Goal: Check status: Check status

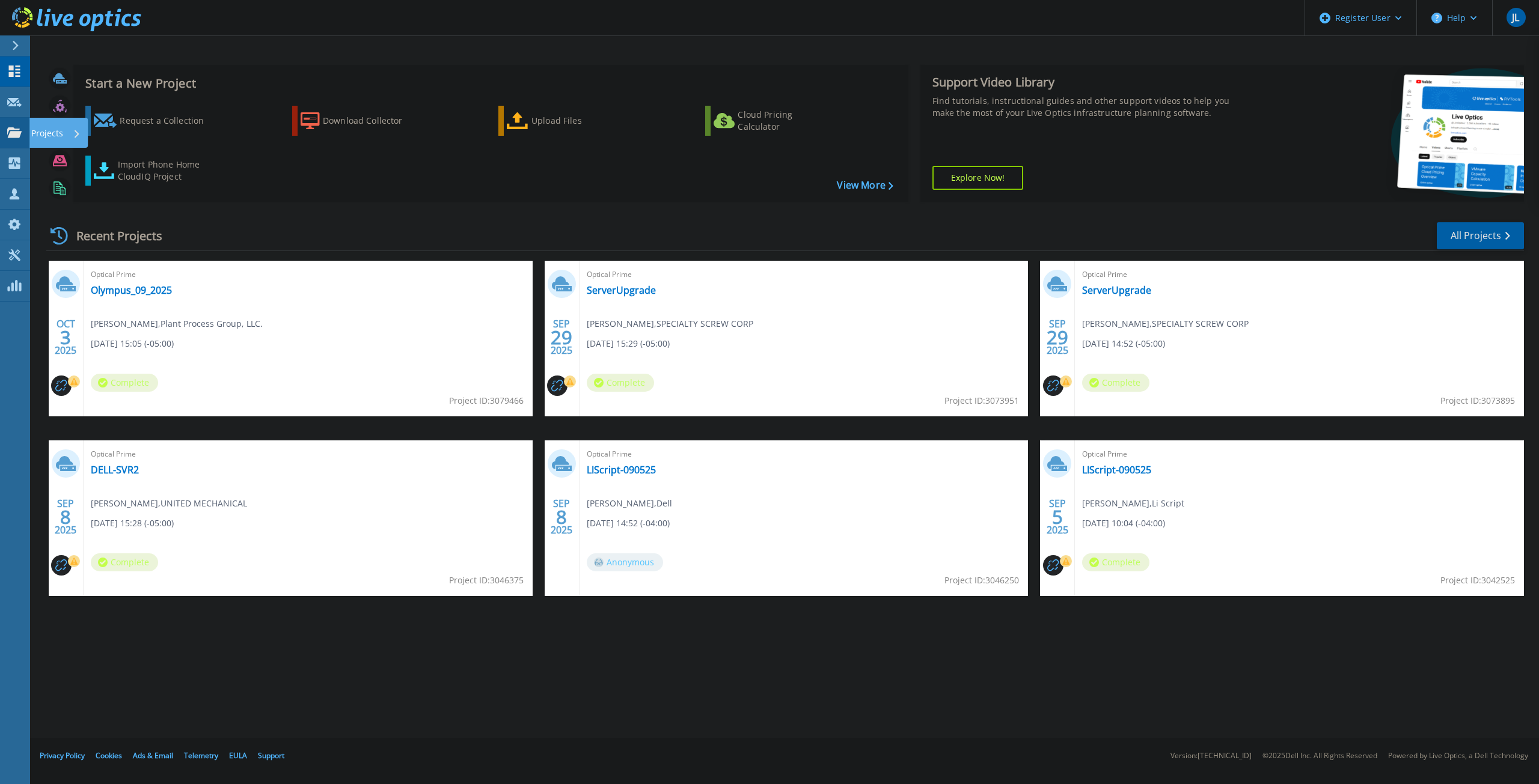
click at [27, 129] on link "Projects Projects" at bounding box center [15, 132] width 30 height 30
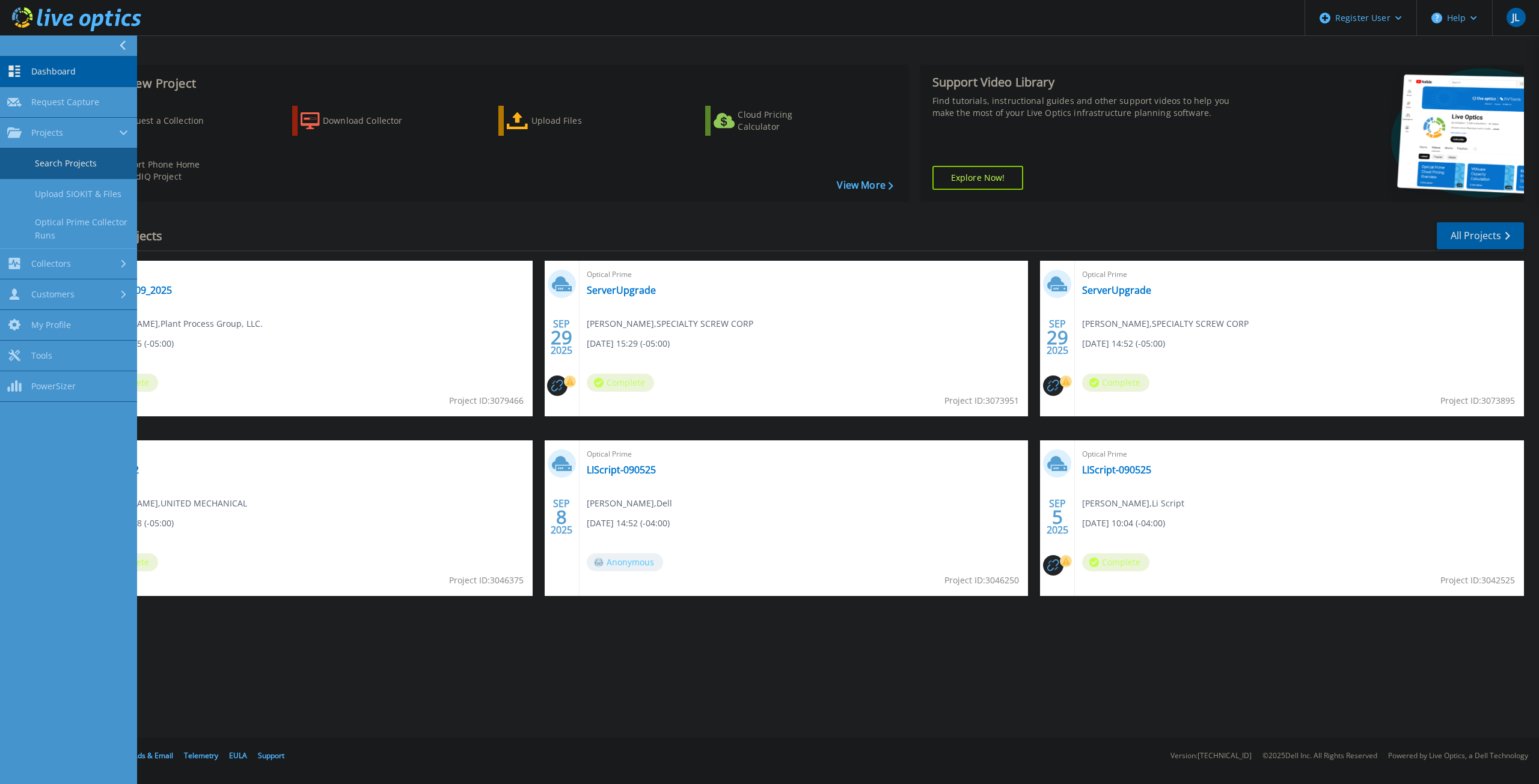
click at [71, 158] on link "Search Projects" at bounding box center [68, 163] width 137 height 30
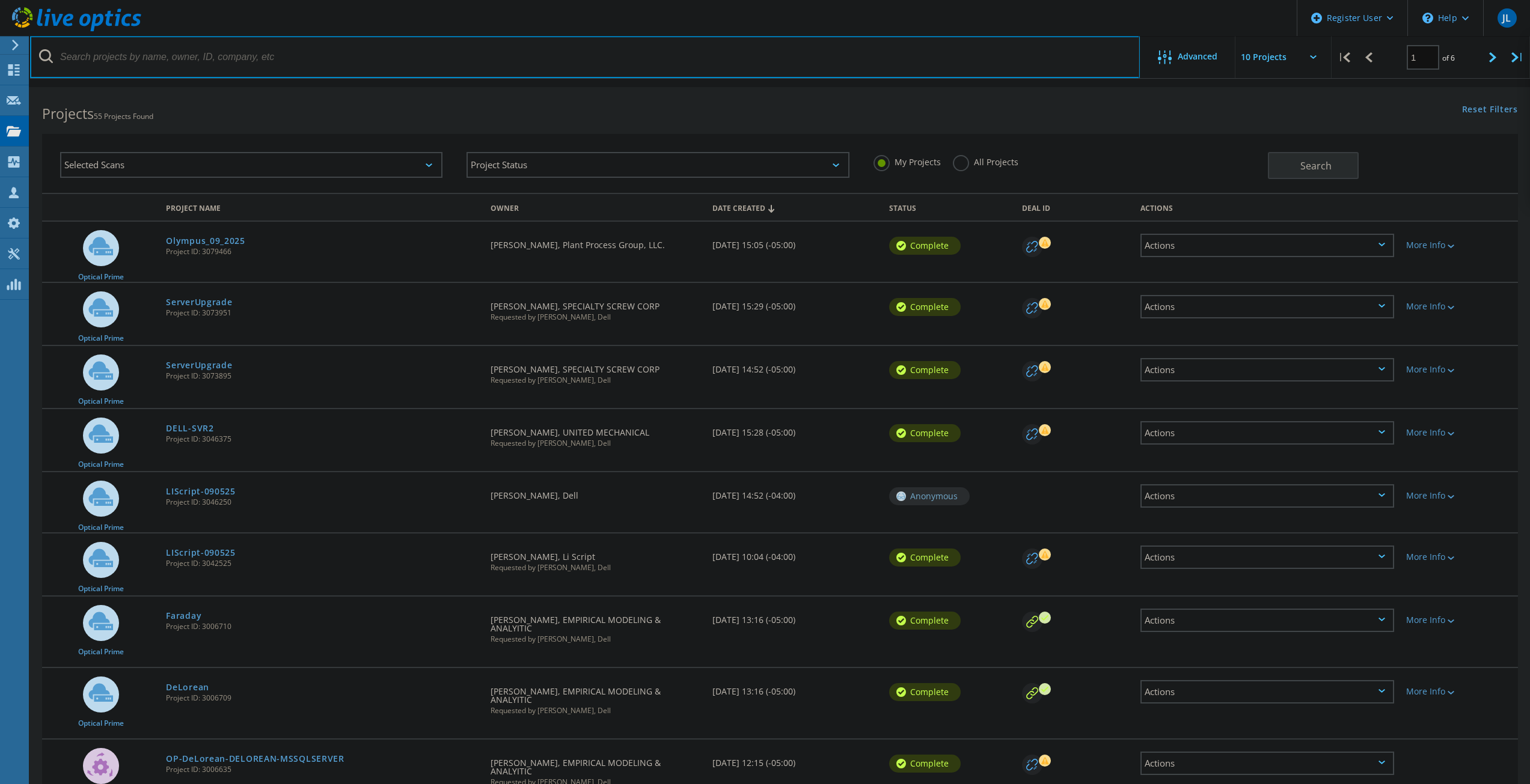
paste input "3043662"
type input "3043662"
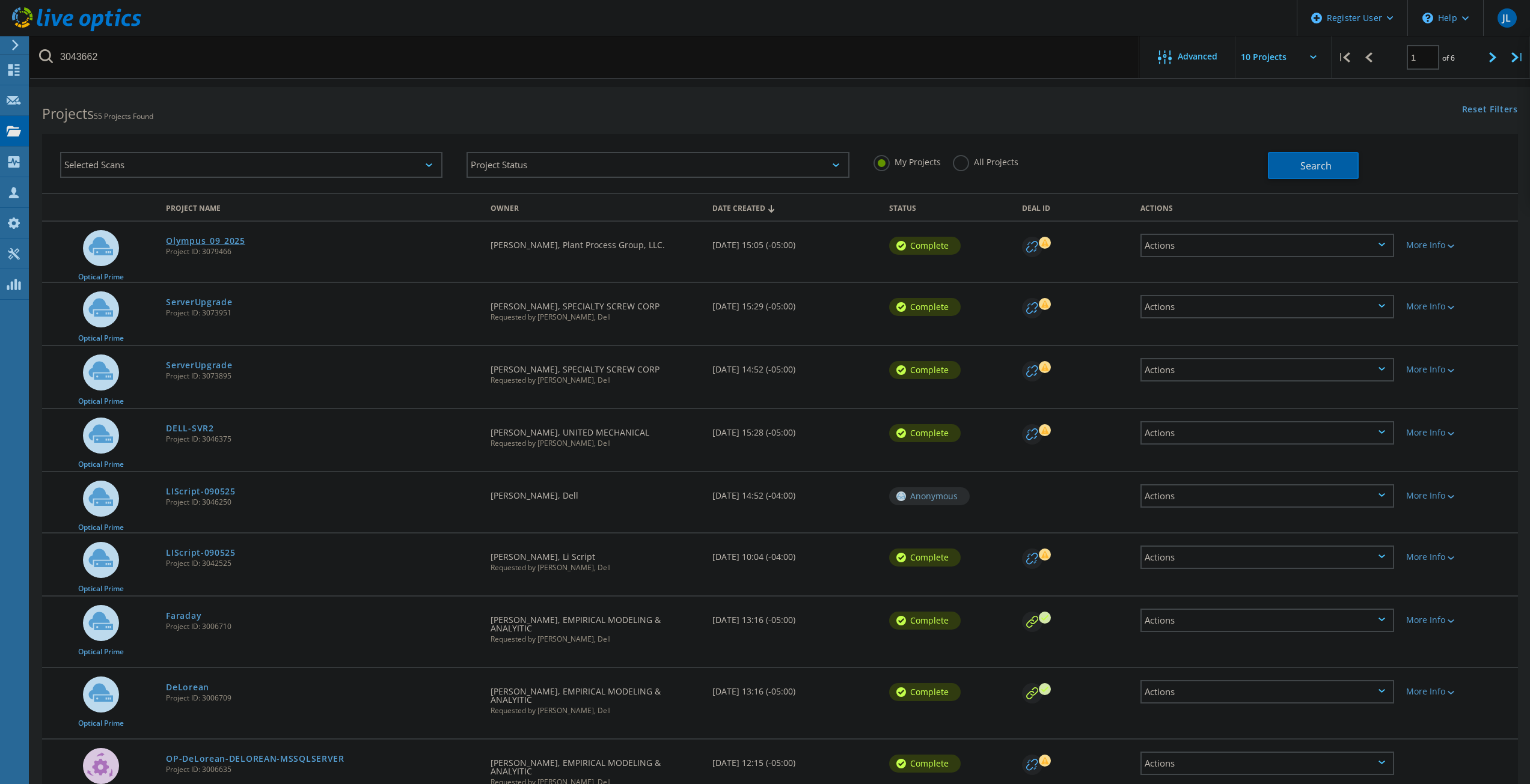
click at [196, 237] on link "Olympus_09_2025" at bounding box center [205, 240] width 80 height 8
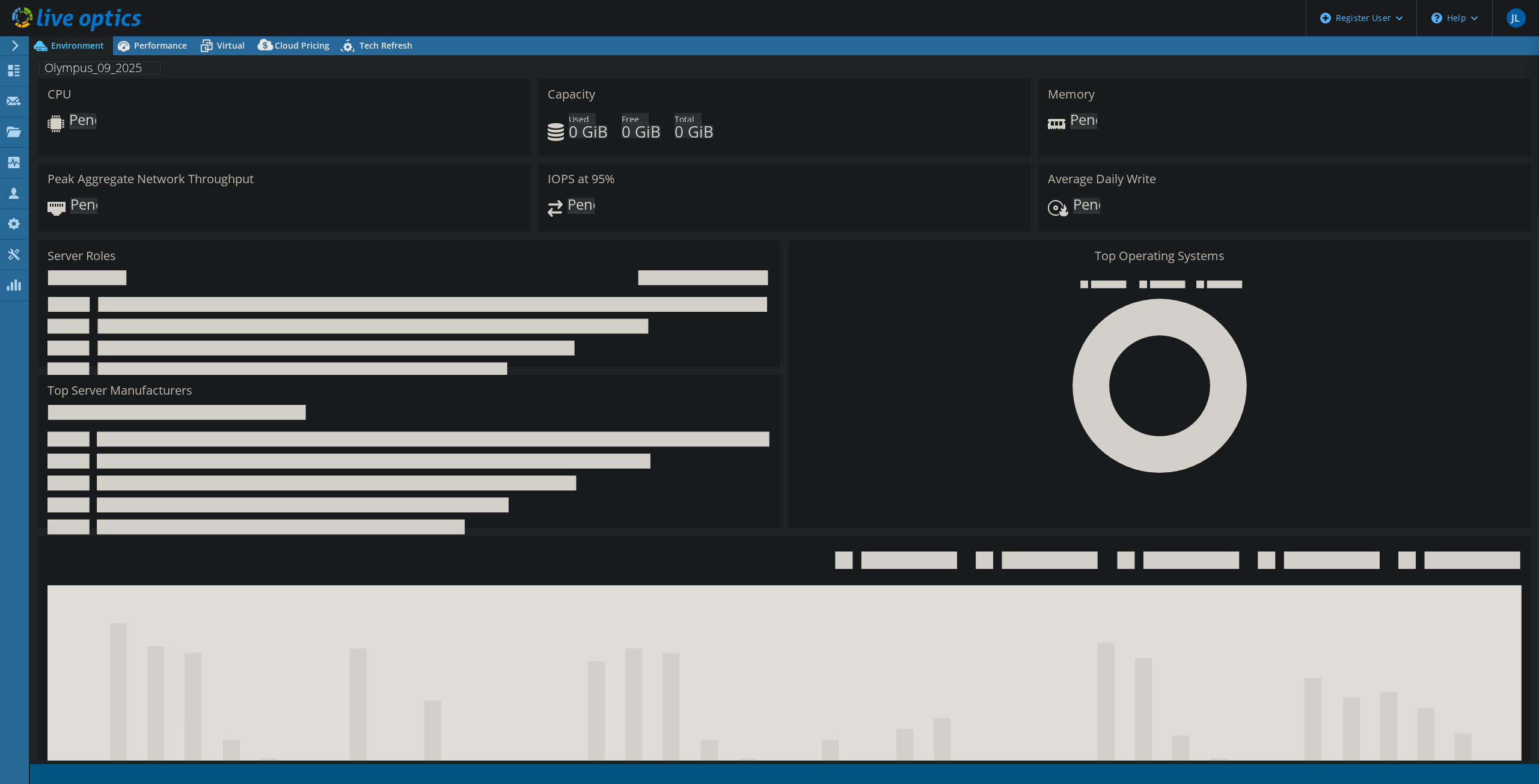
select select "USD"
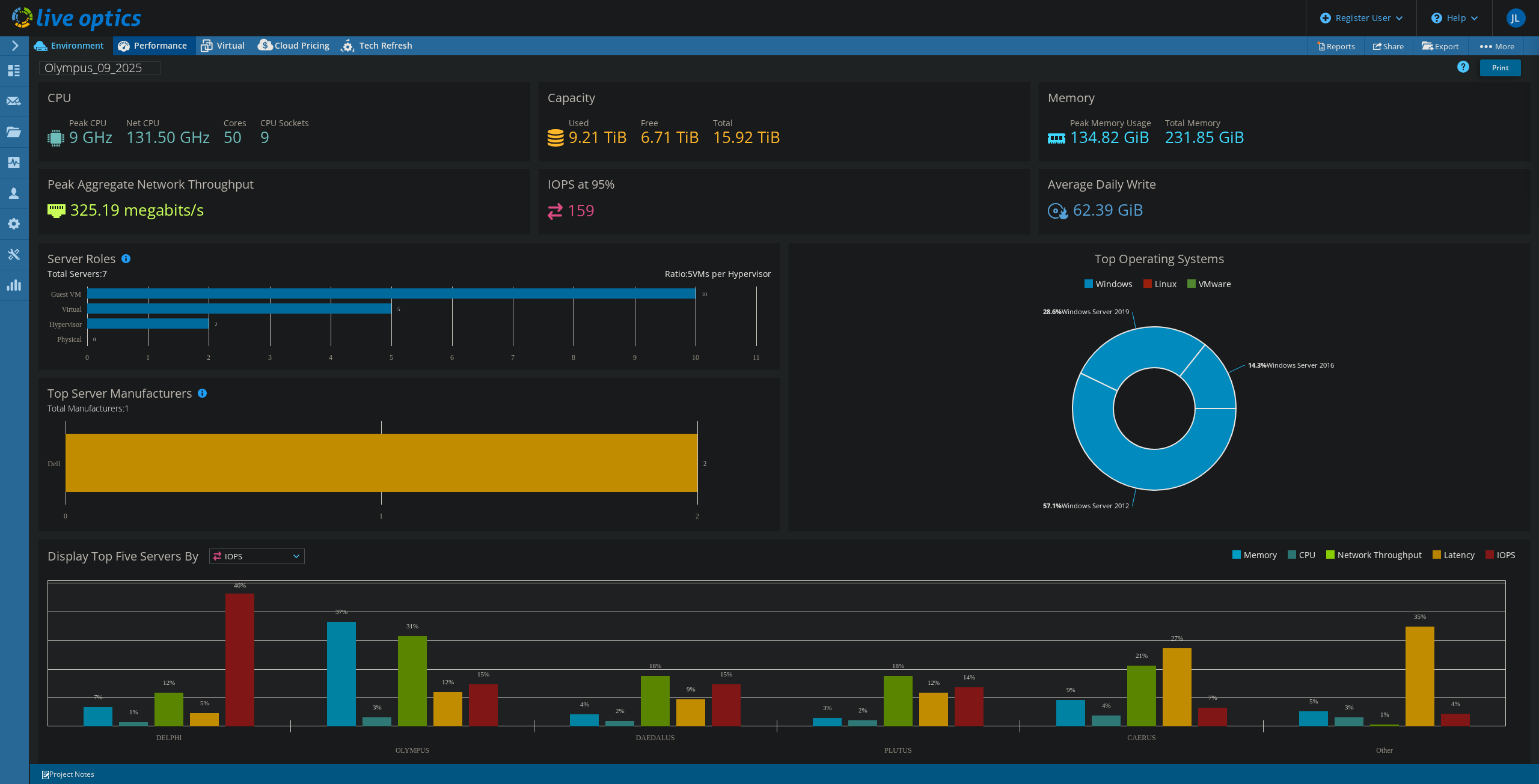
click at [161, 51] on span "Performance" at bounding box center [160, 45] width 53 height 11
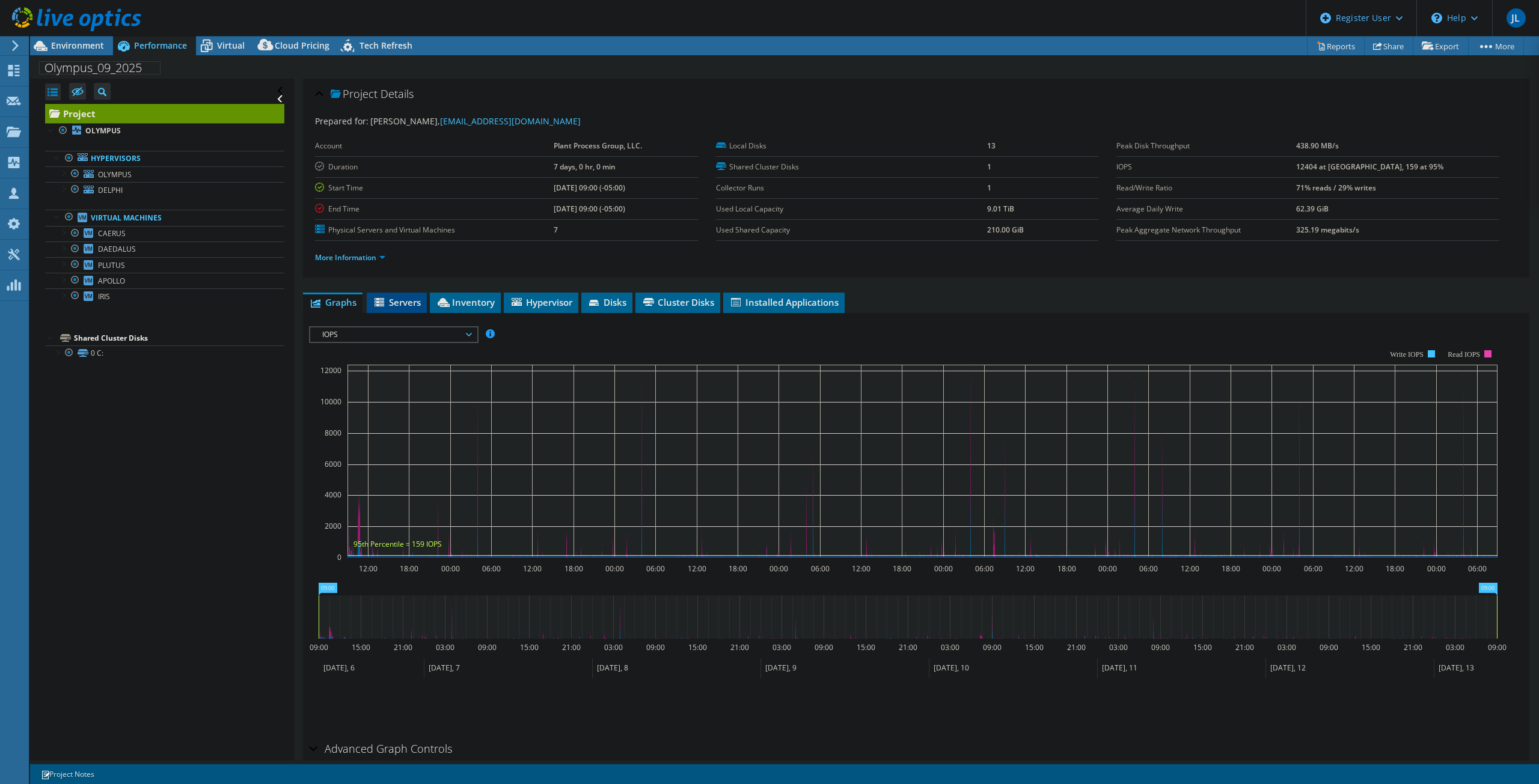
click at [409, 303] on span "Servers" at bounding box center [397, 302] width 48 height 12
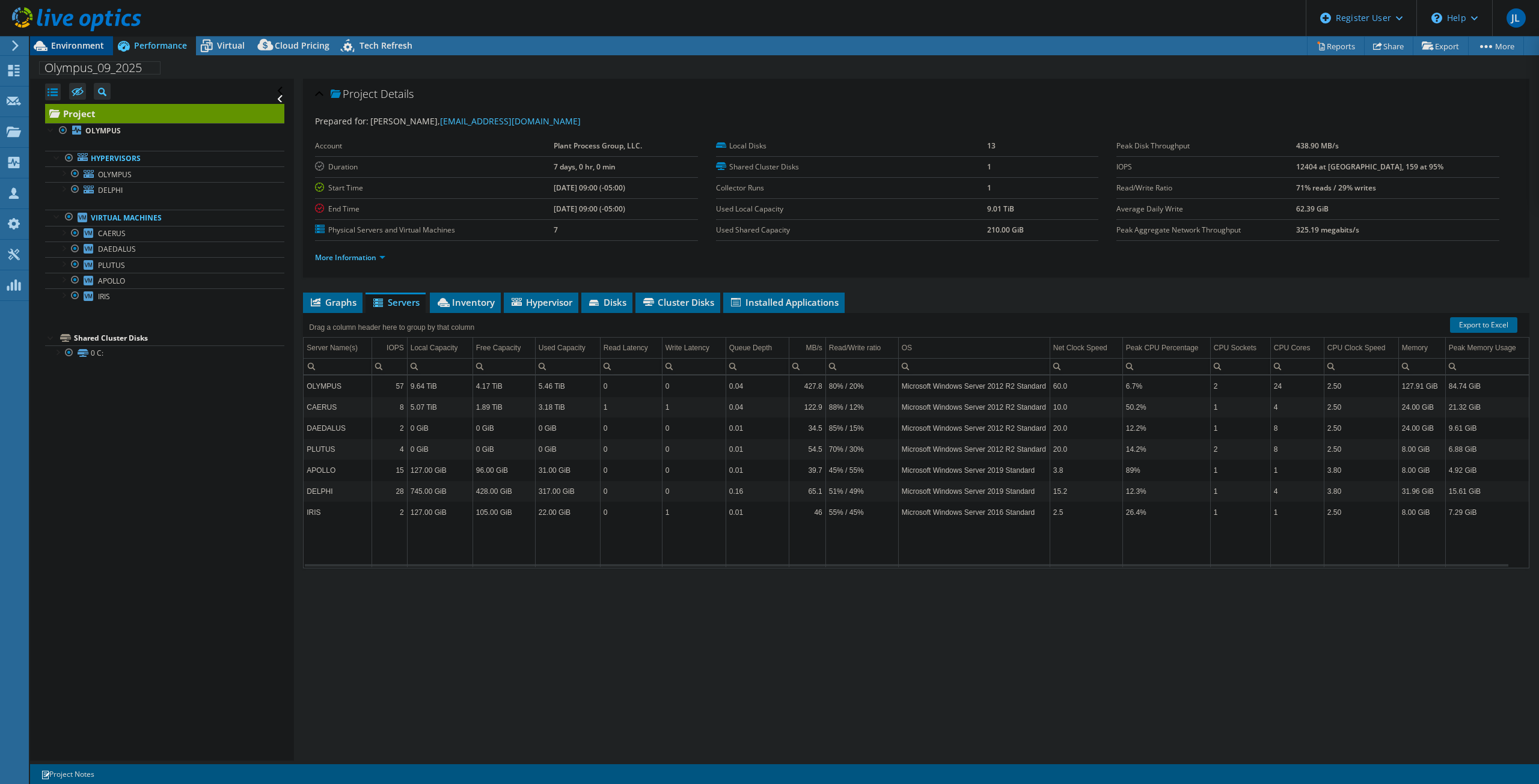
click at [74, 43] on span "Environment" at bounding box center [77, 45] width 53 height 11
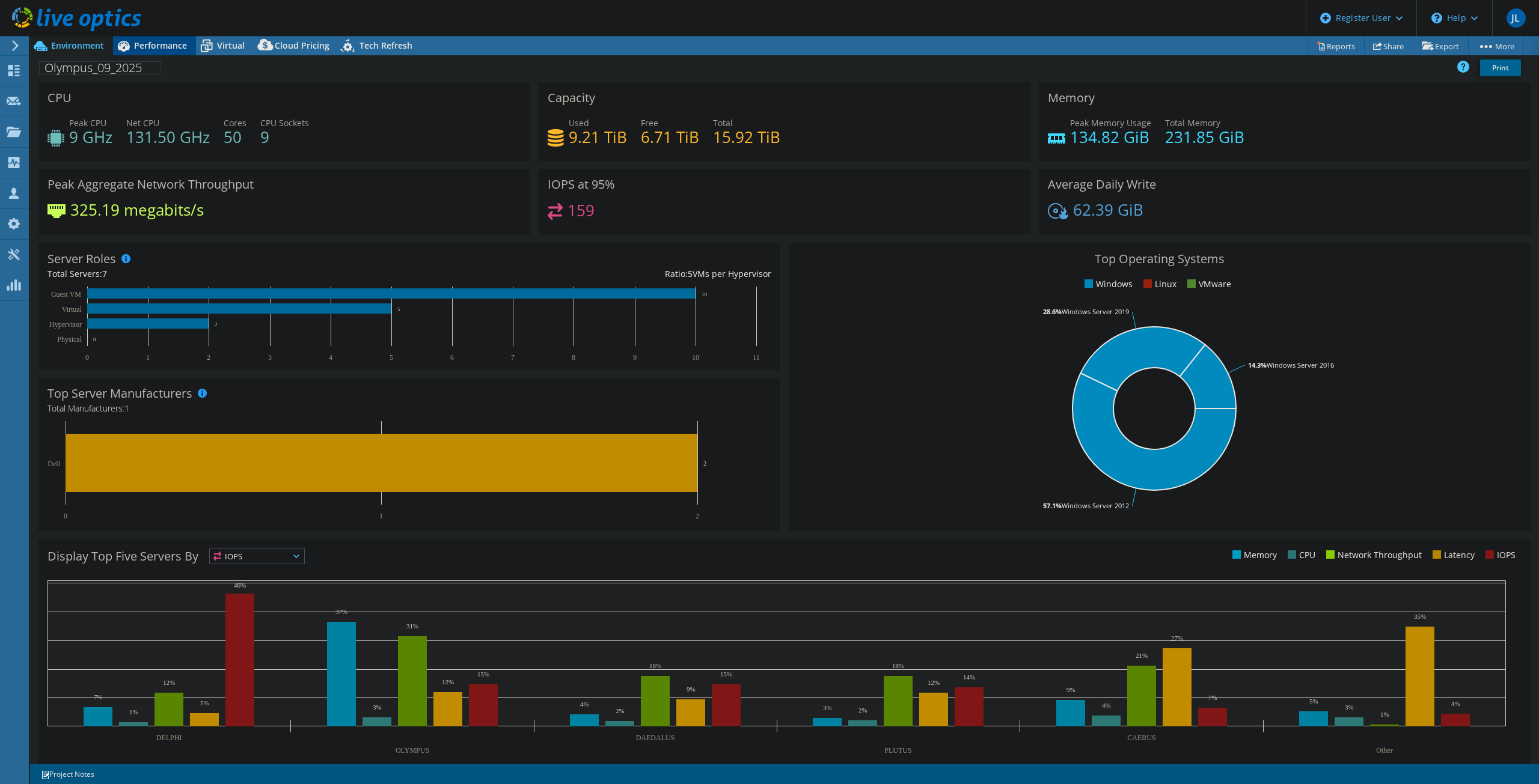
click at [170, 48] on span "Performance" at bounding box center [160, 45] width 53 height 11
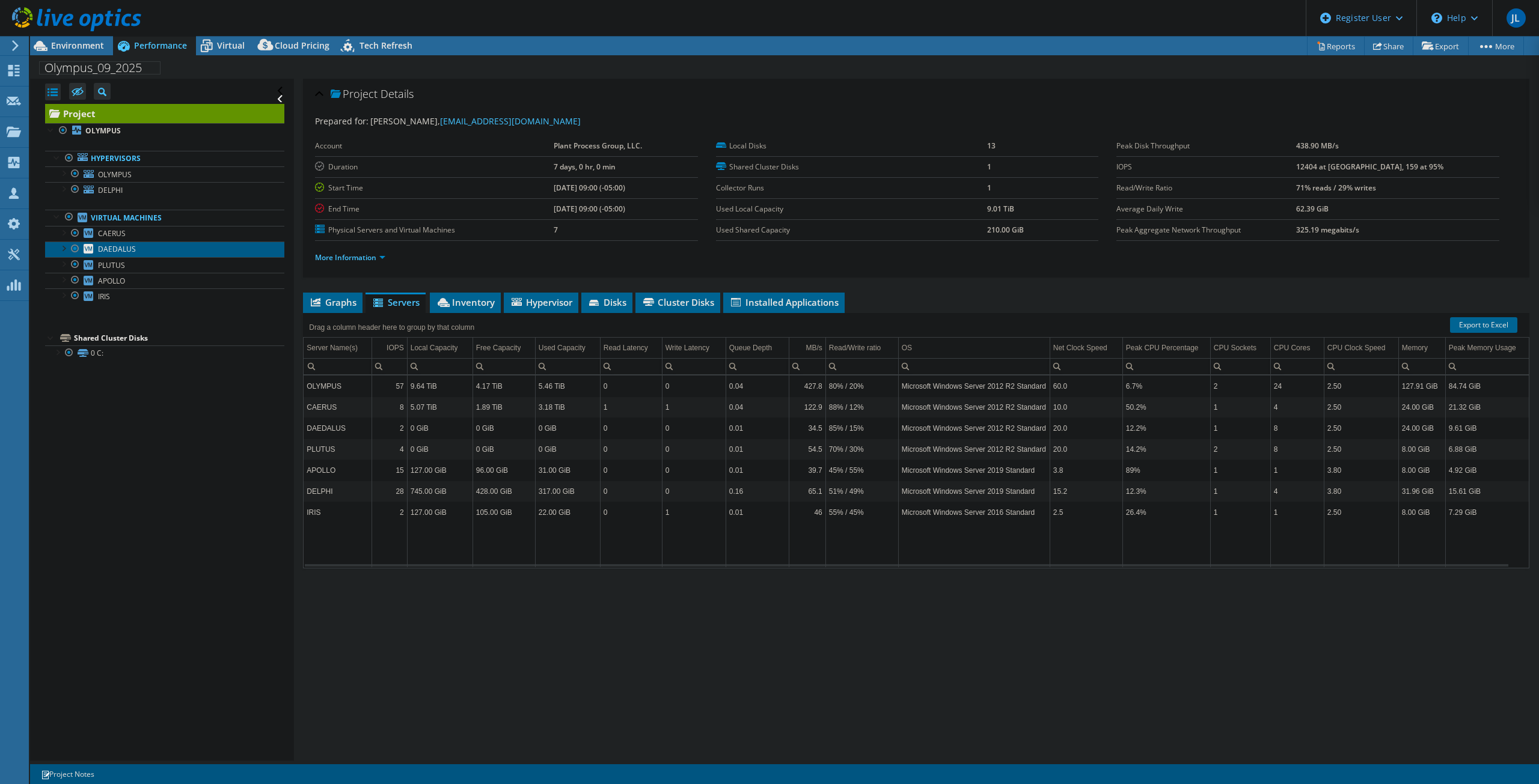
click at [129, 255] on link "DAEDALUS" at bounding box center [164, 249] width 239 height 16
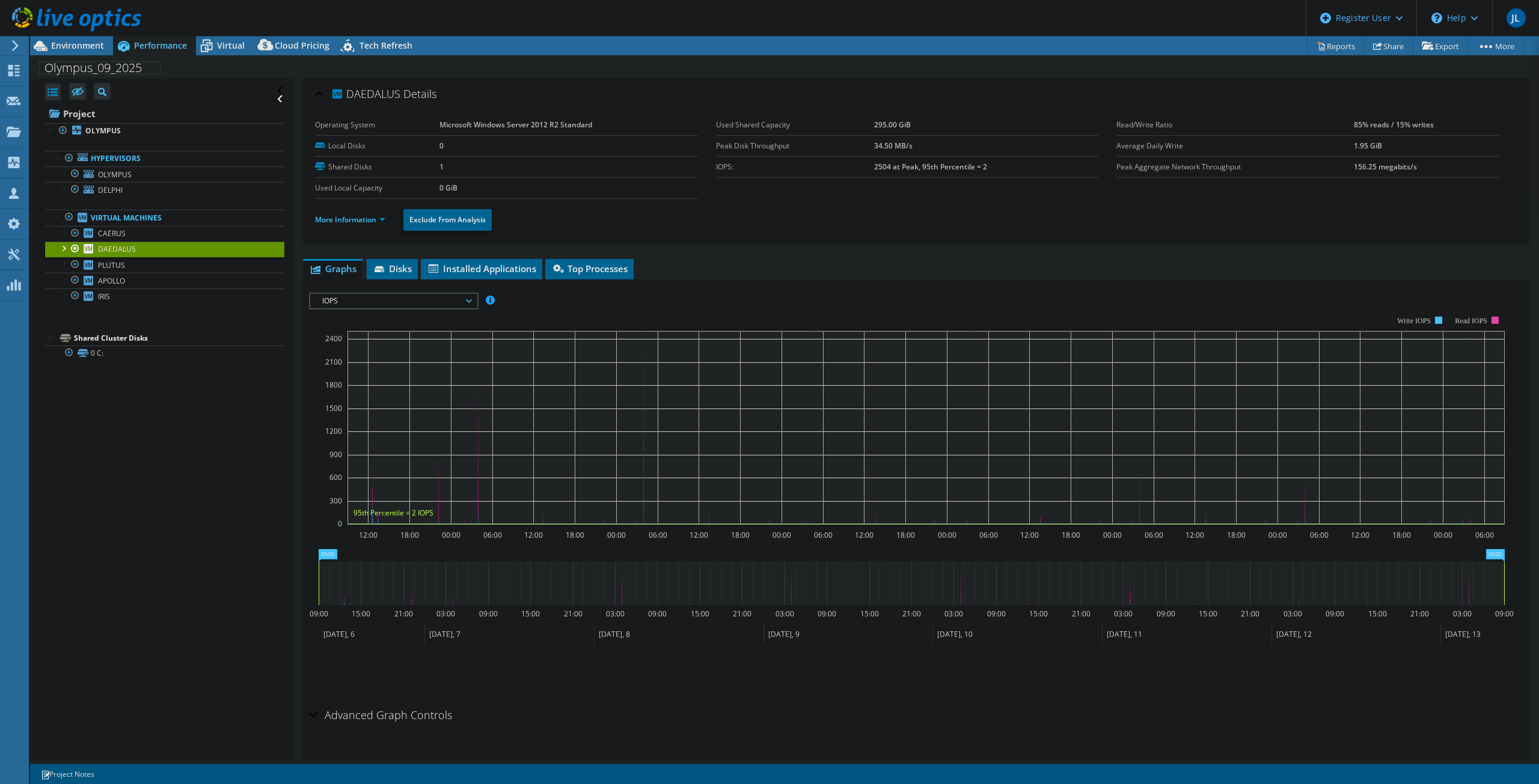
click at [383, 292] on div "IOPS Disk Throughput IO Size Latency Queue Depth CPU Percentage Memory Page Fau…" at bounding box center [916, 495] width 1215 height 417
click at [385, 294] on span "IOPS" at bounding box center [394, 301] width 155 height 14
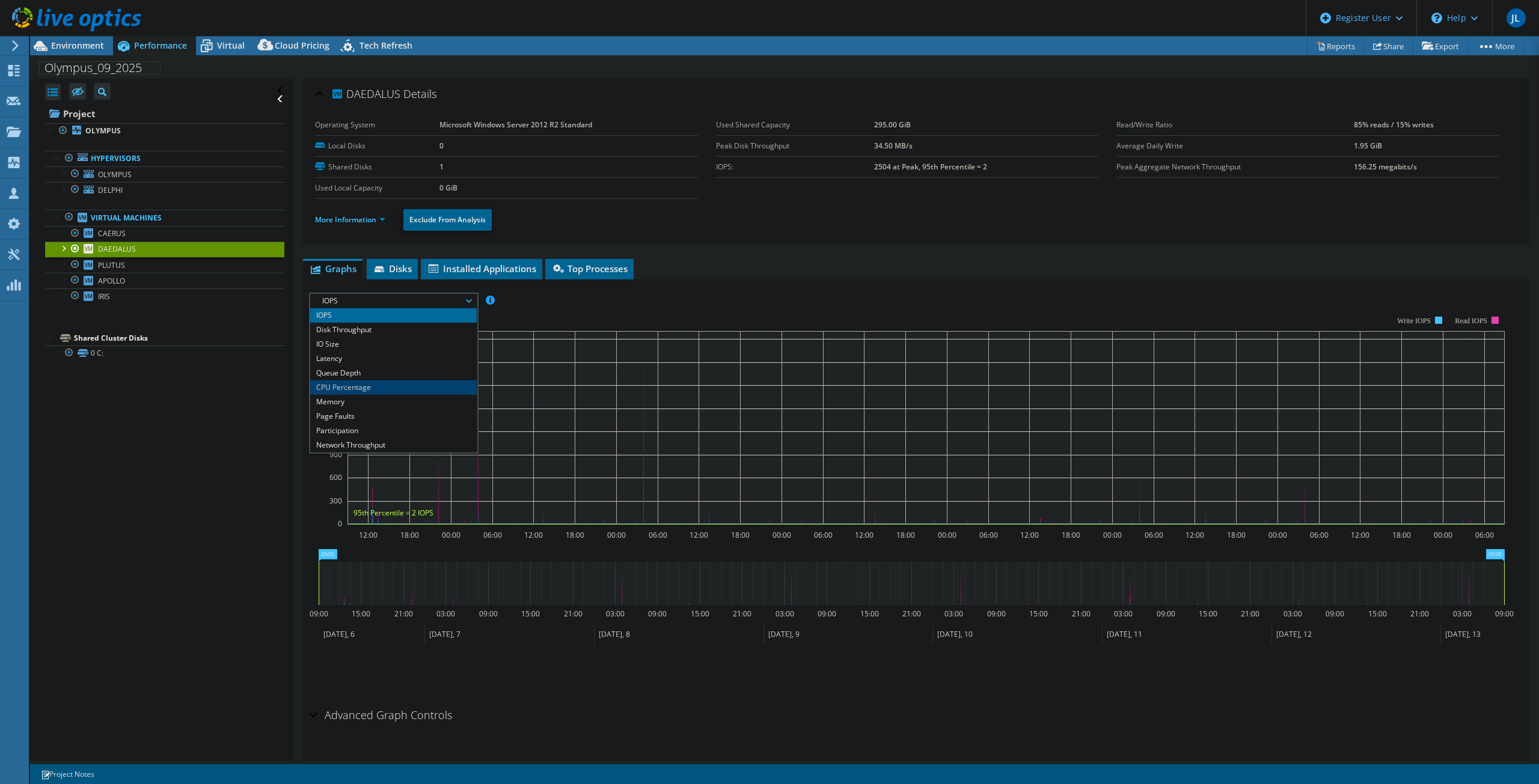
click at [364, 382] on li "CPU Percentage" at bounding box center [394, 387] width 167 height 14
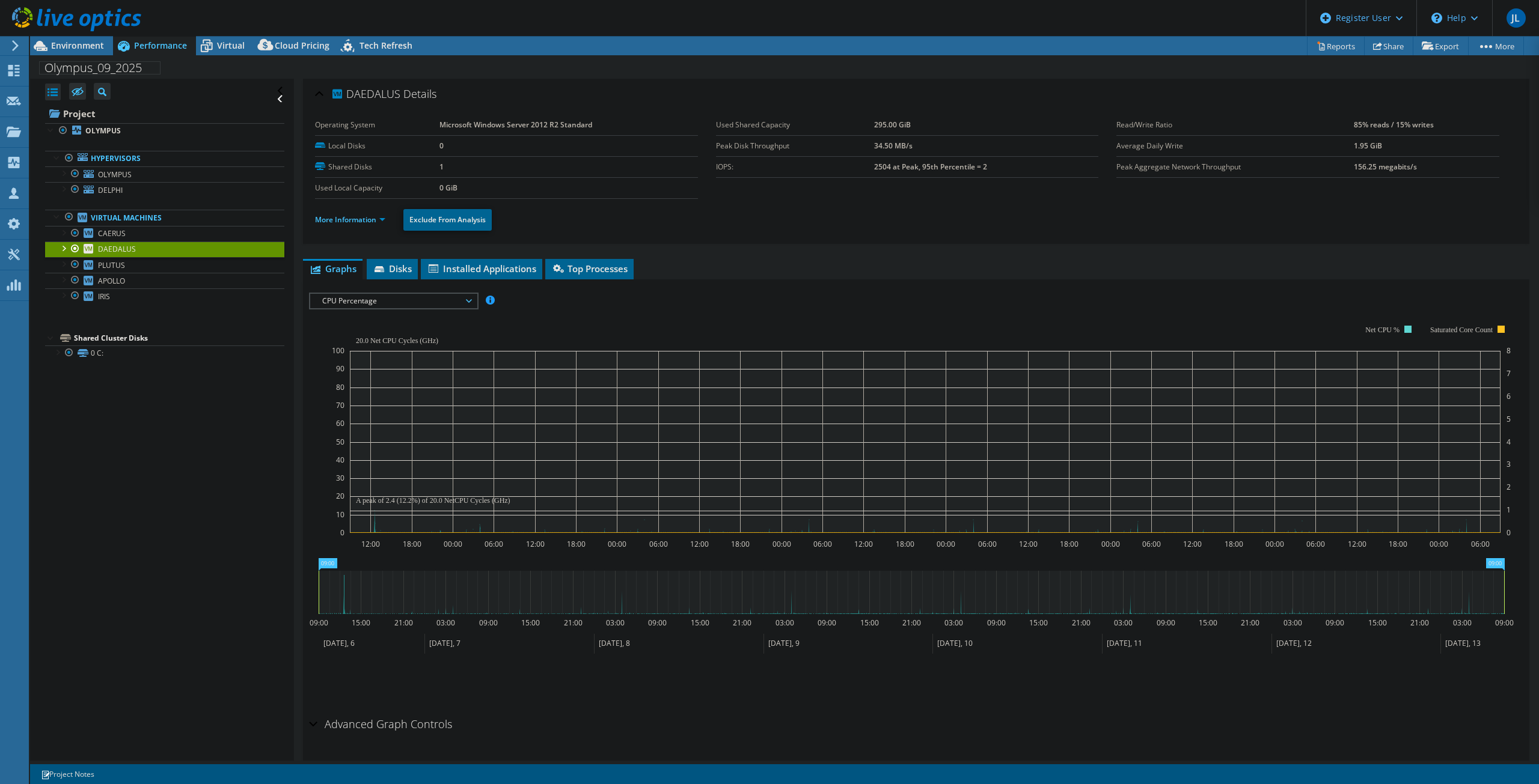
click at [378, 296] on span "CPU Percentage" at bounding box center [394, 301] width 155 height 14
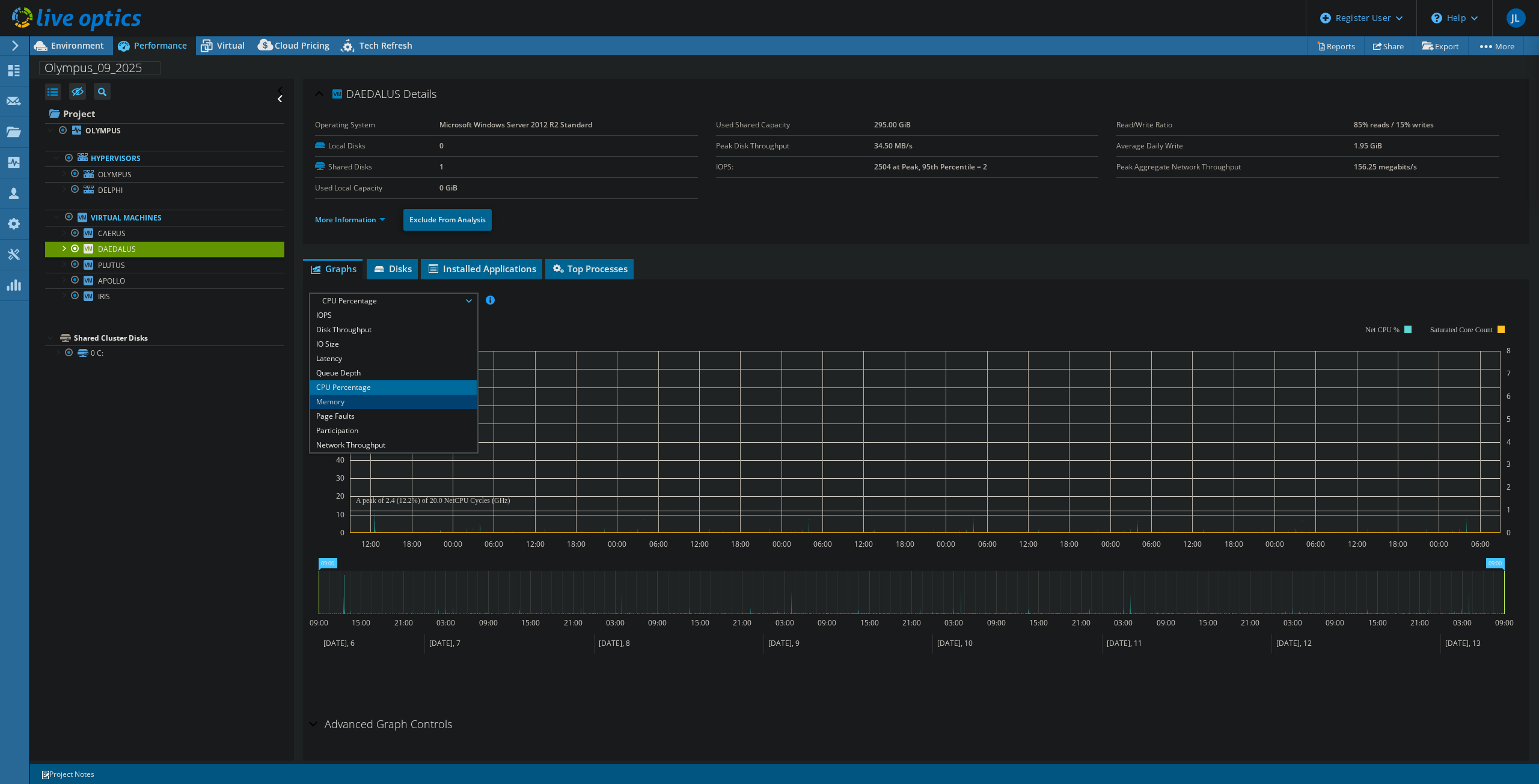
click at [374, 403] on li "Memory" at bounding box center [394, 402] width 167 height 14
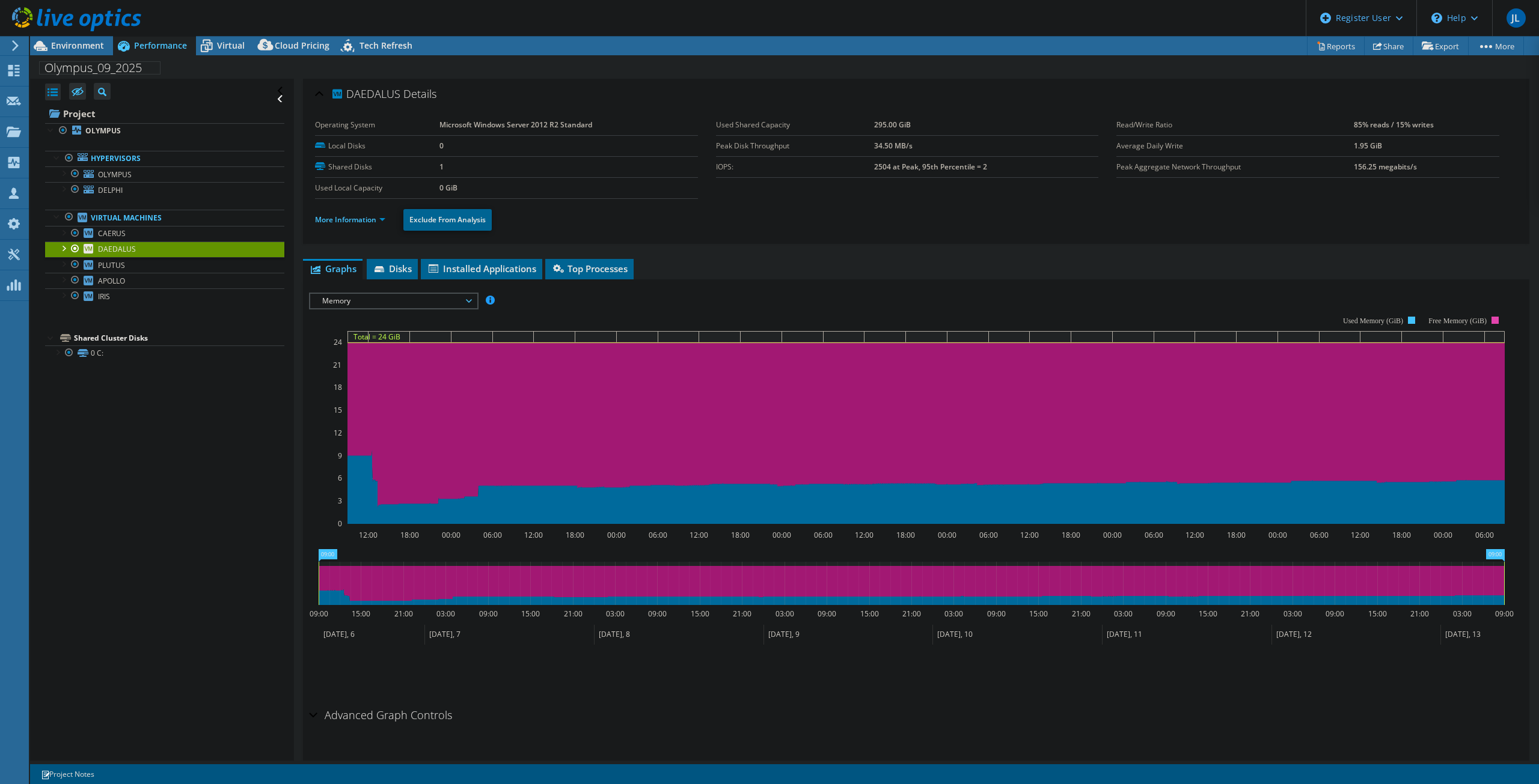
click at [419, 306] on span "Memory" at bounding box center [394, 301] width 155 height 14
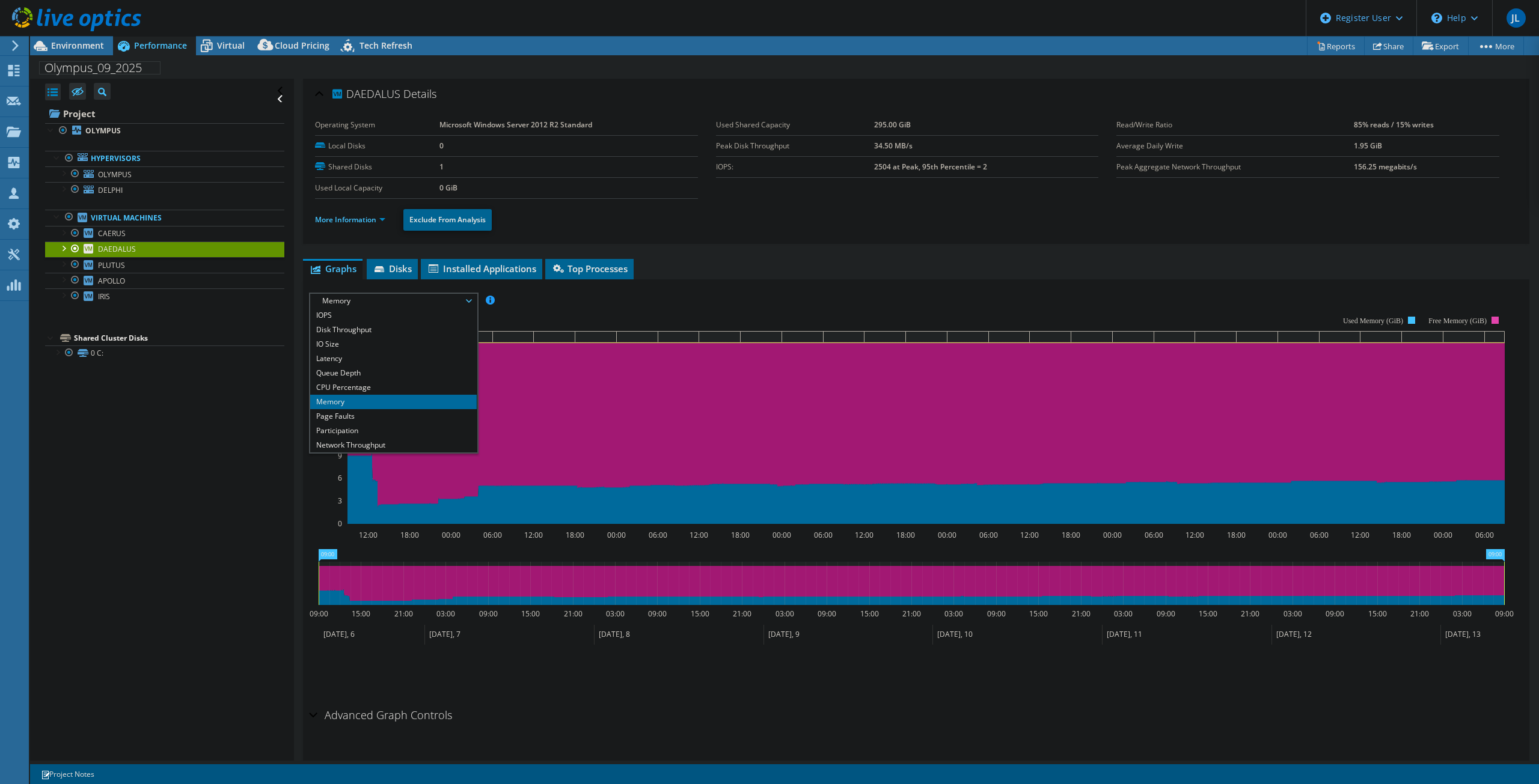
click at [92, 39] on div at bounding box center [71, 20] width 141 height 40
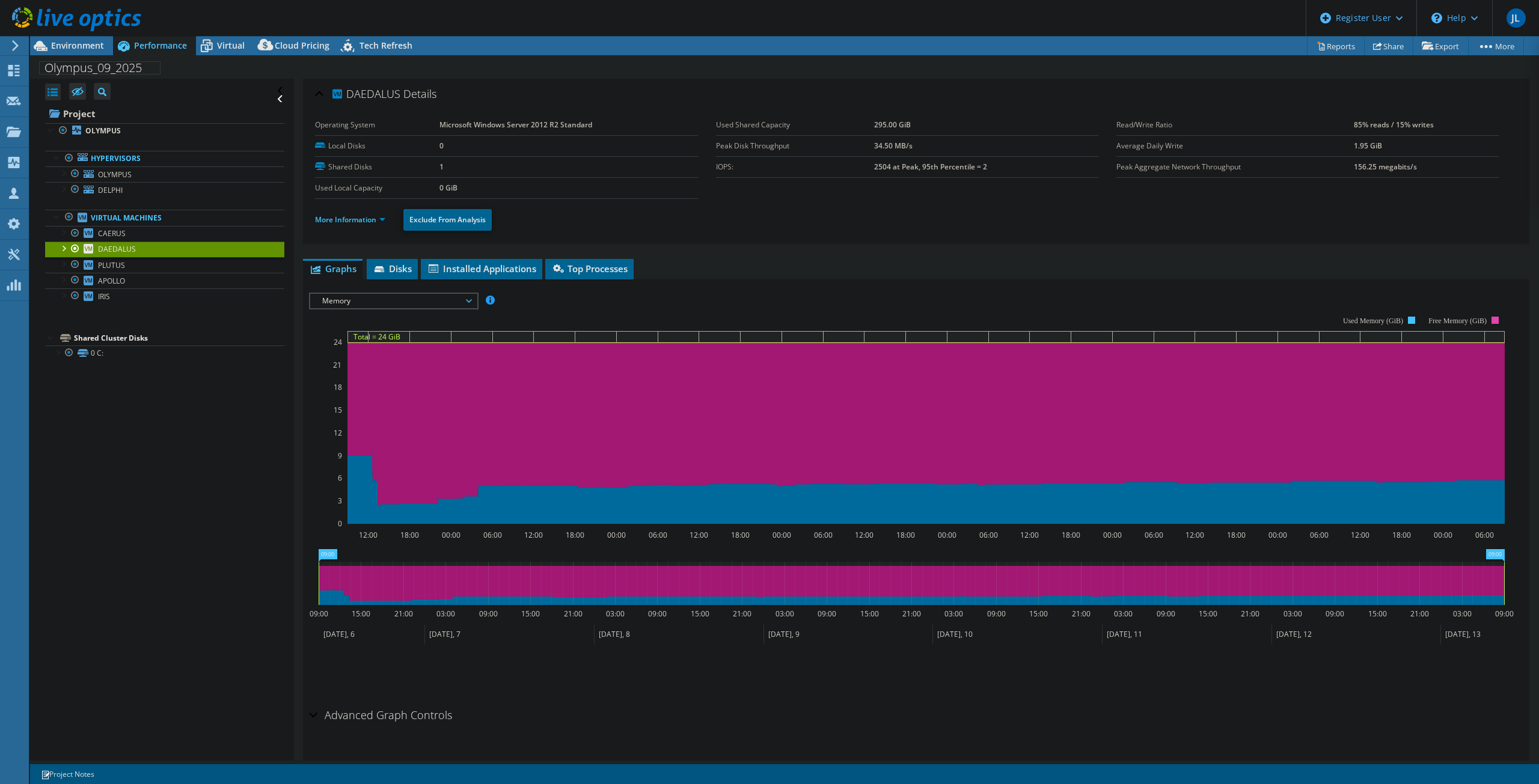
click at [83, 42] on span "Environment" at bounding box center [77, 45] width 53 height 11
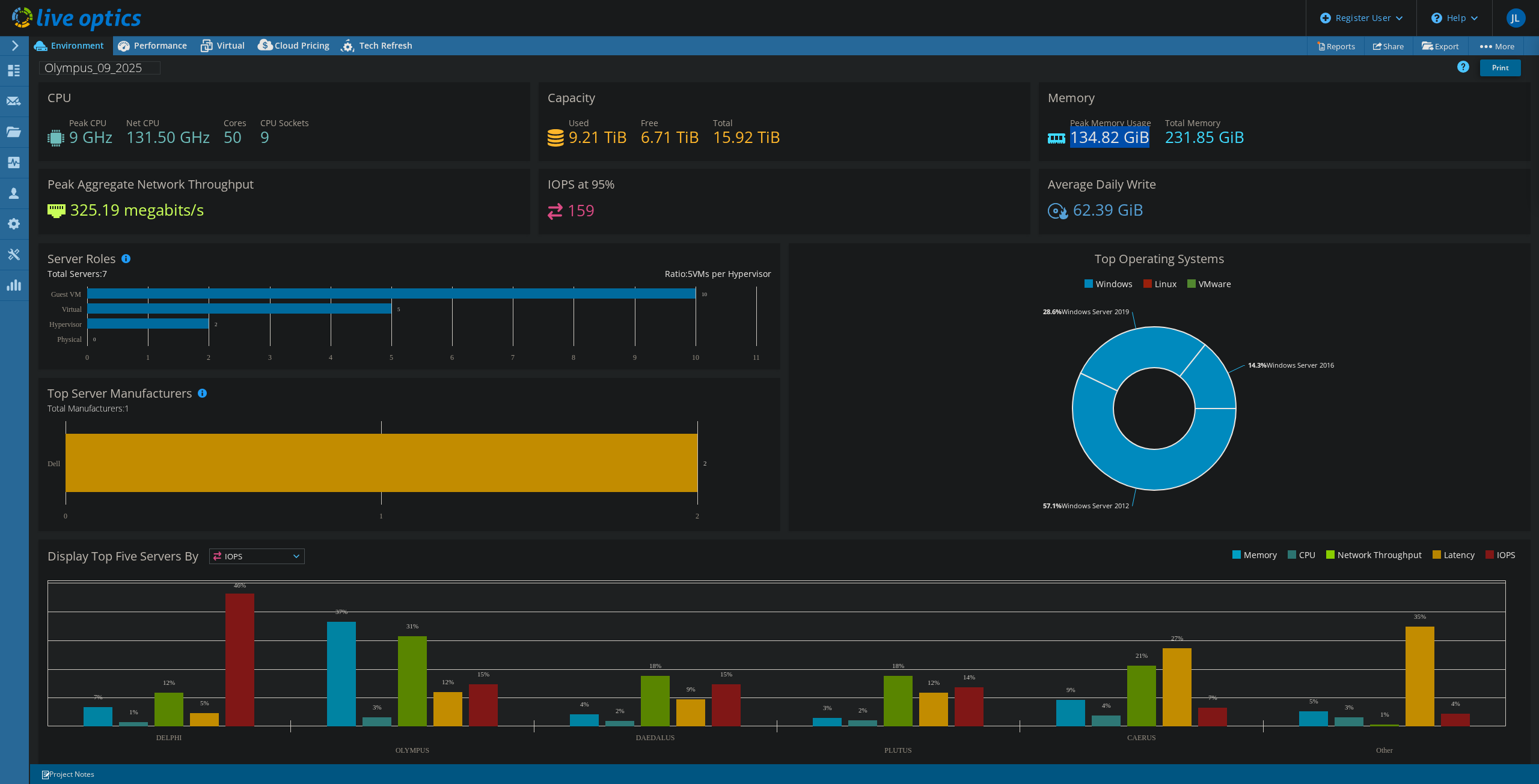
drag, startPoint x: 1075, startPoint y: 140, endPoint x: 1143, endPoint y: 136, distance: 68.1
click at [1143, 136] on h4 "134.82 GiB" at bounding box center [1110, 137] width 81 height 13
drag, startPoint x: 627, startPoint y: 210, endPoint x: 556, endPoint y: 222, distance: 72.0
click at [556, 222] on div "IOPS at 95% 159" at bounding box center [784, 202] width 492 height 65
click at [364, 205] on div "325.19 megabits/s" at bounding box center [284, 216] width 473 height 25
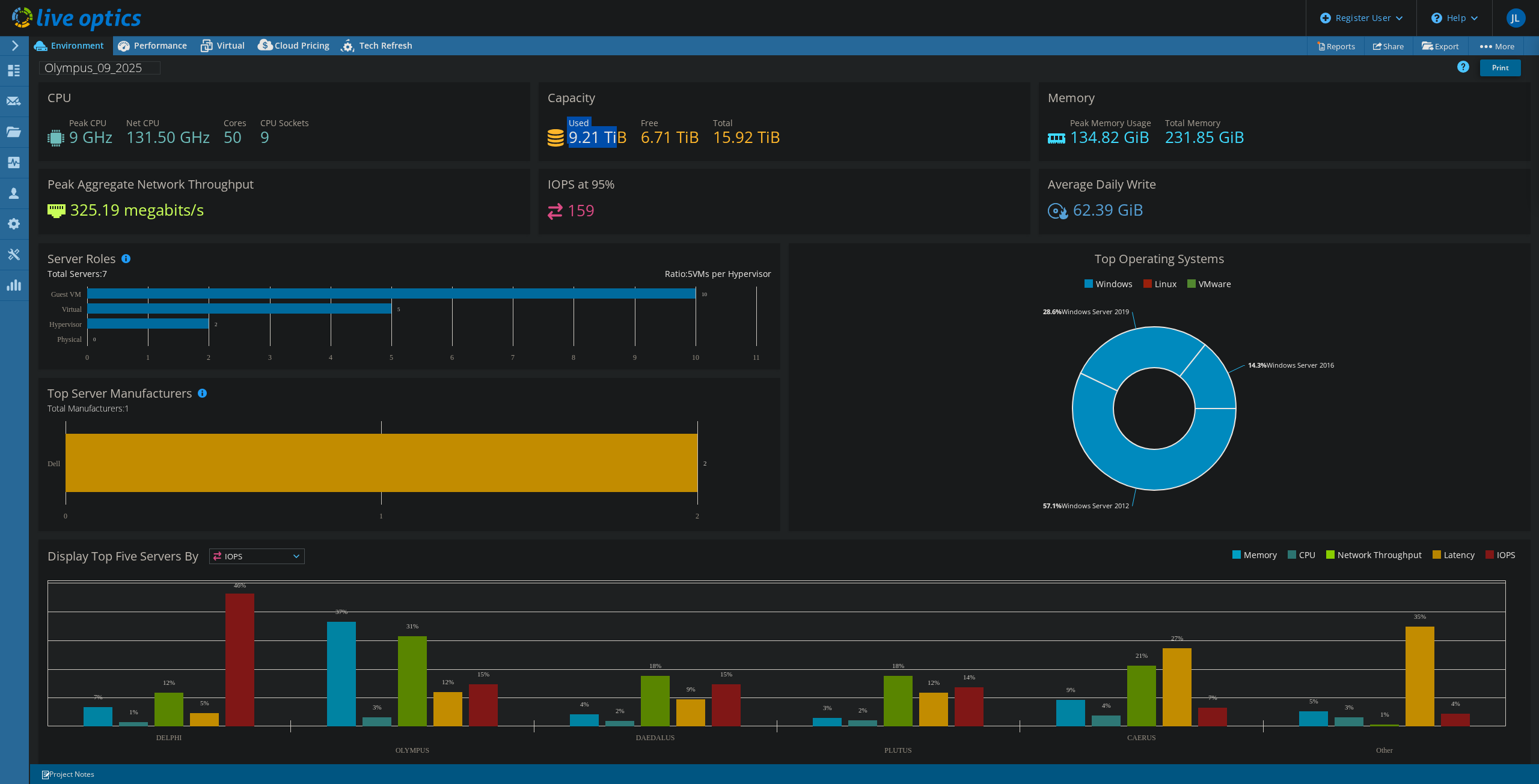
drag, startPoint x: 558, startPoint y: 137, endPoint x: 611, endPoint y: 141, distance: 53.2
click at [611, 141] on div "Used 9.21 TiB" at bounding box center [587, 130] width 80 height 27
click at [717, 153] on div "Used 9.21 TiB Free 6.71 TiB Total 15.92 TiB" at bounding box center [784, 136] width 473 height 39
click at [147, 42] on span "Performance" at bounding box center [160, 45] width 53 height 11
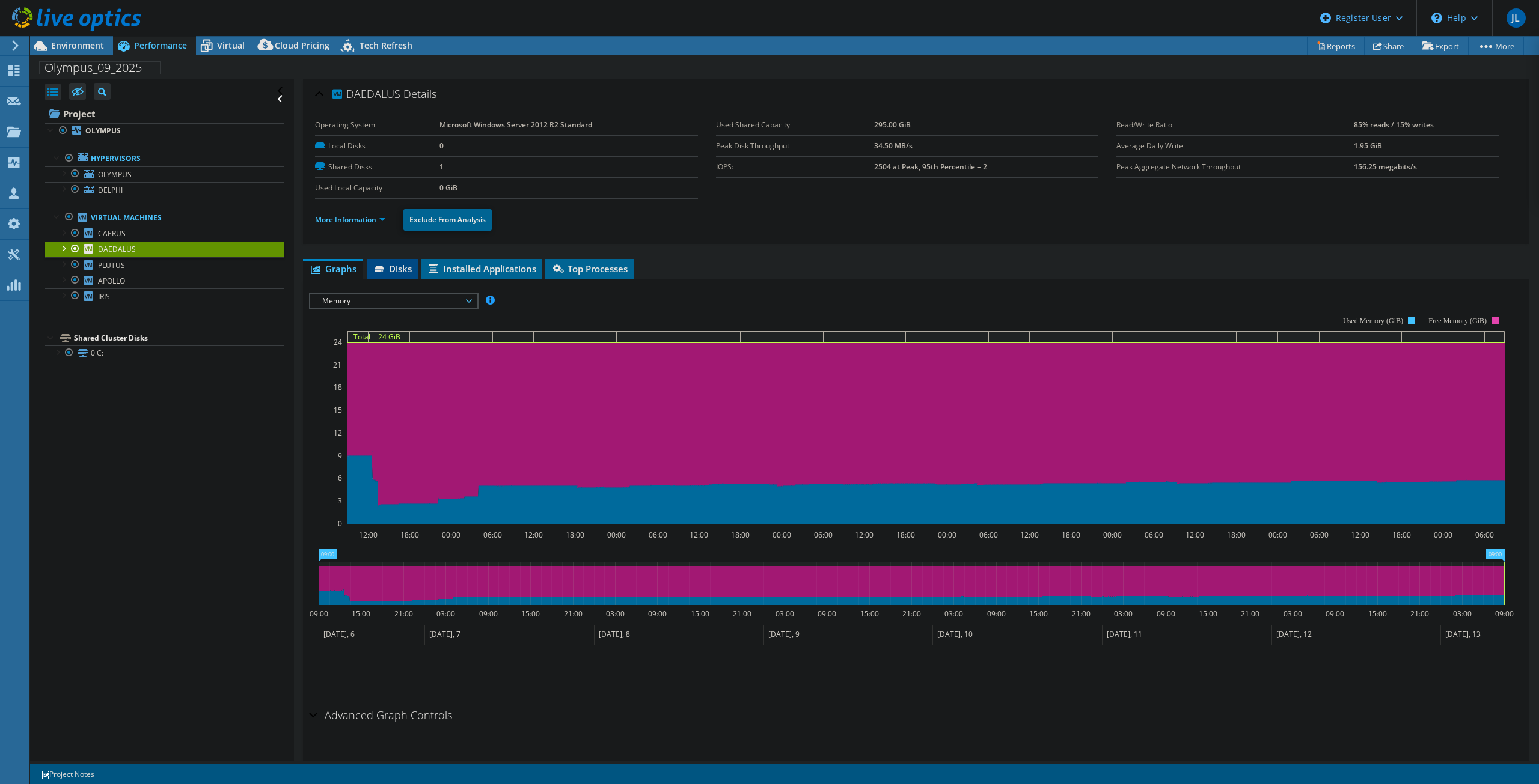
click at [389, 270] on span "Disks" at bounding box center [392, 269] width 39 height 12
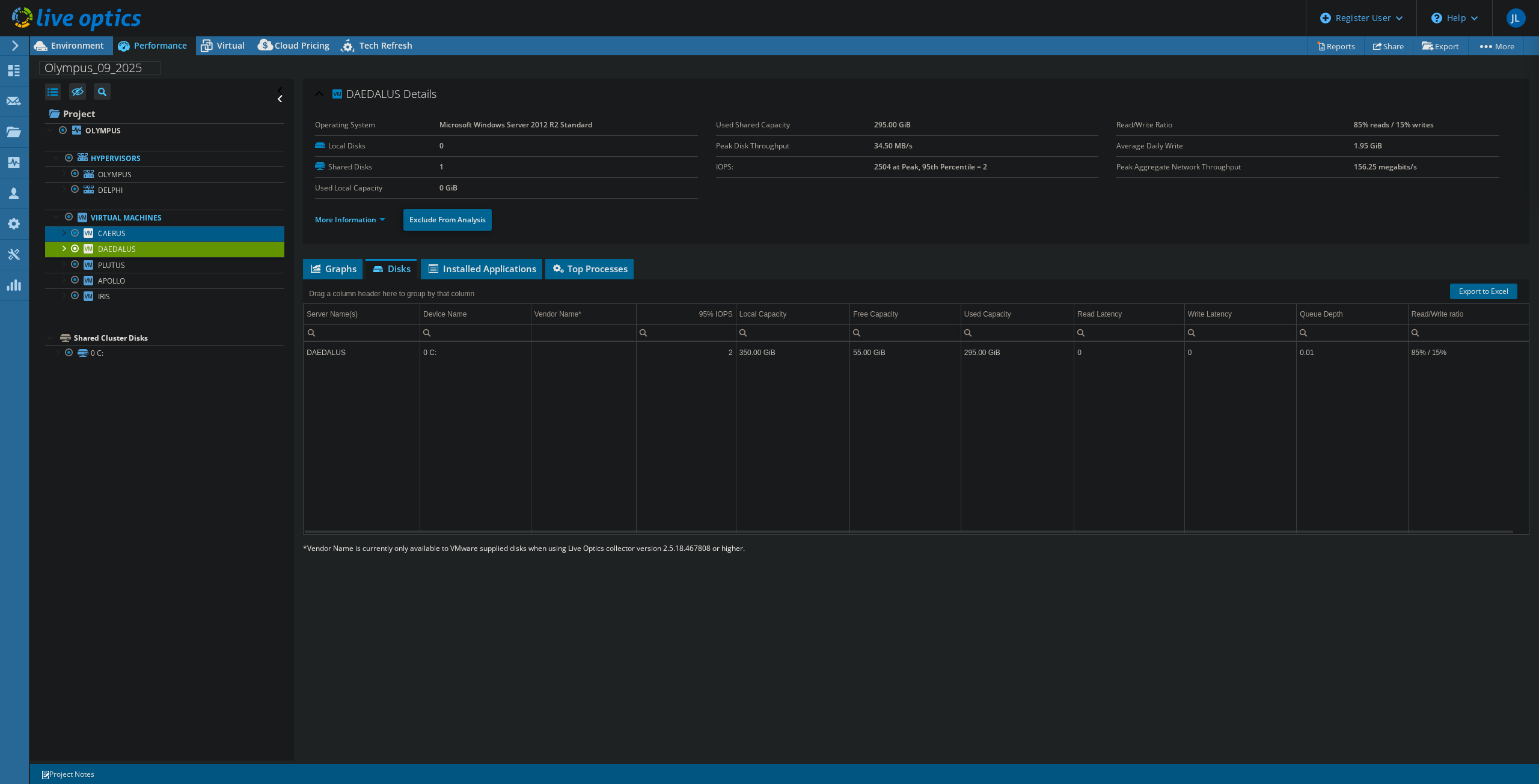
click at [192, 232] on link "CAERUS" at bounding box center [164, 234] width 239 height 16
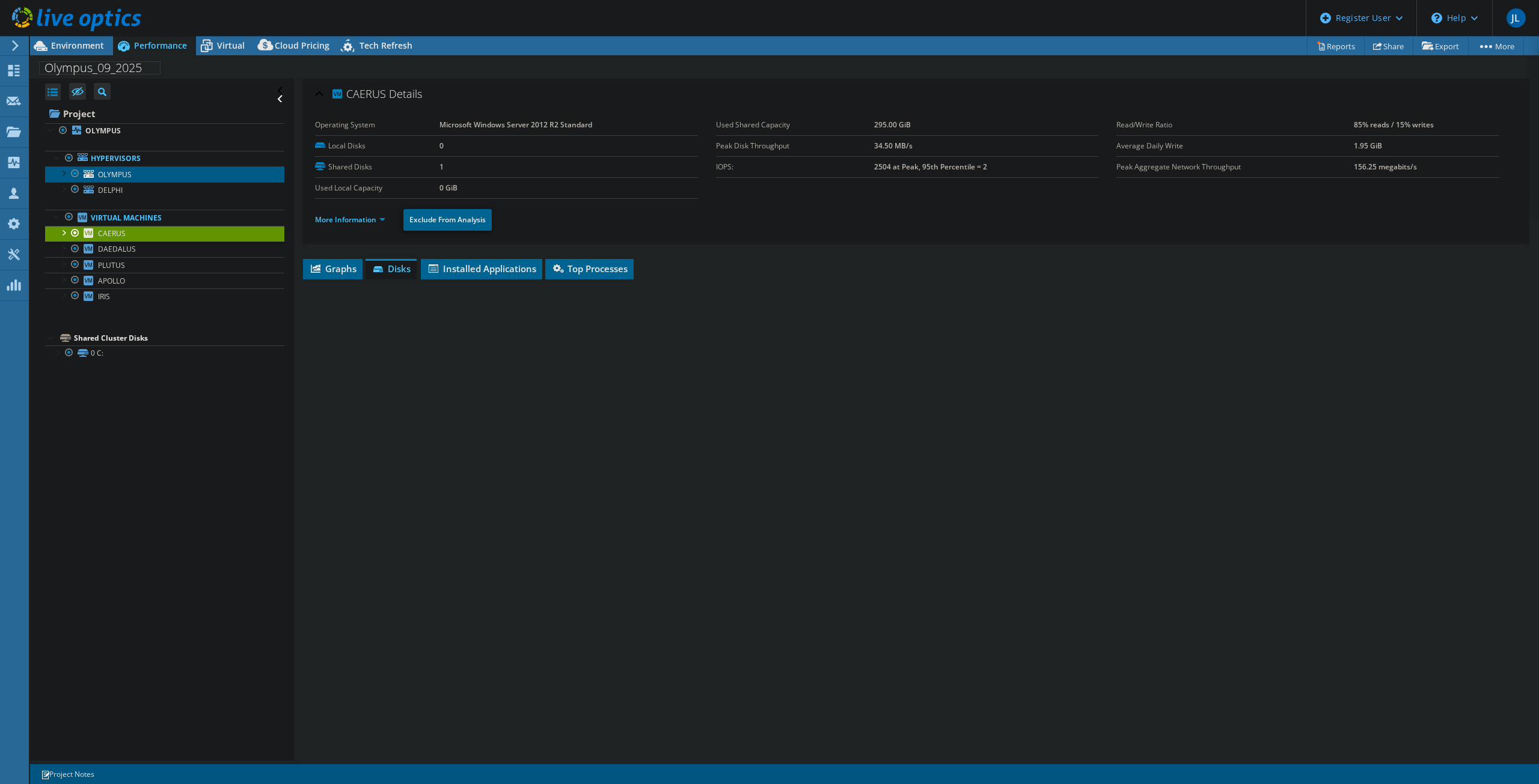
click at [202, 176] on link "OLYMPUS" at bounding box center [164, 174] width 239 height 16
click at [209, 172] on link "OLYMPUS" at bounding box center [164, 174] width 239 height 16
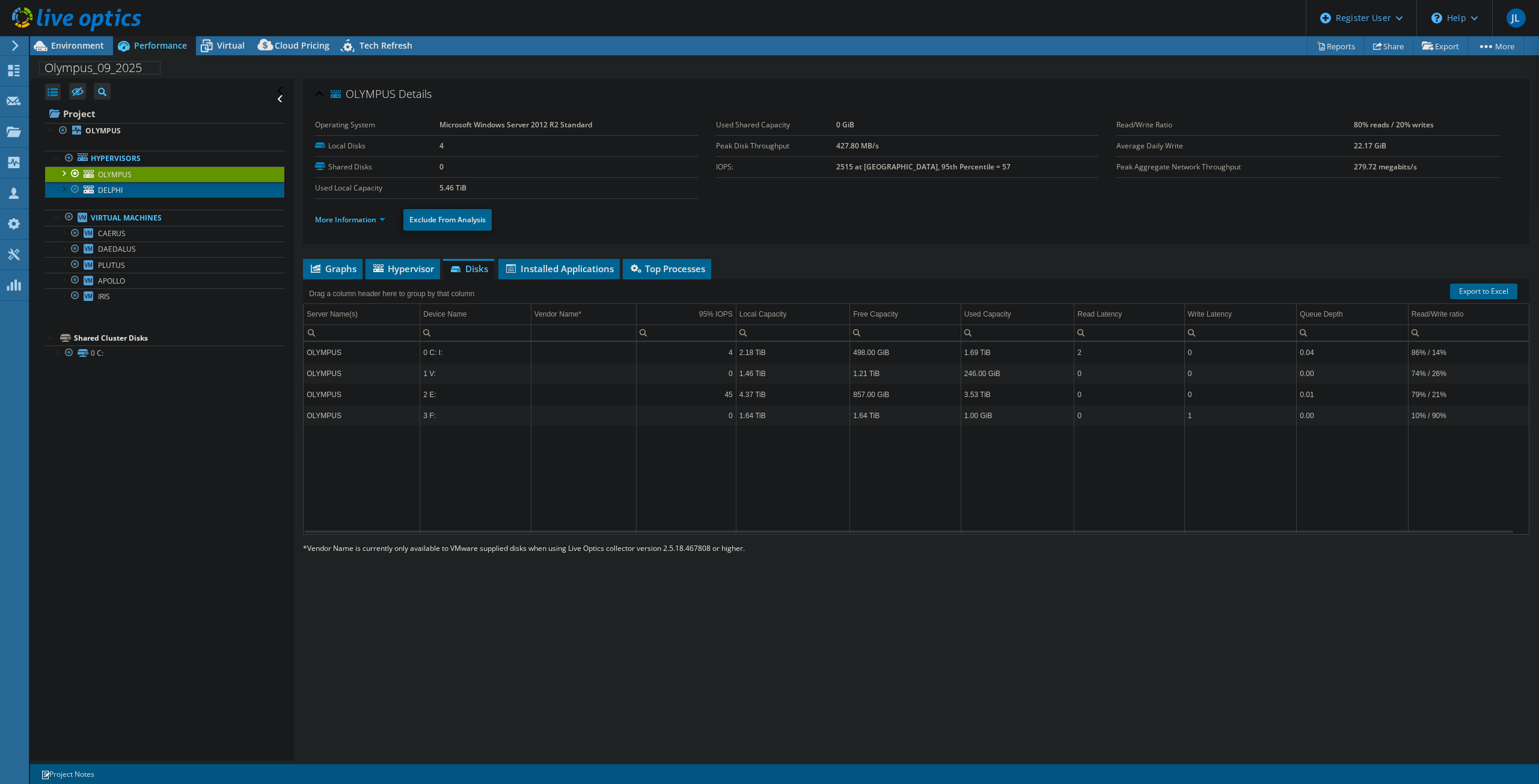
click at [108, 186] on span "DELPHI" at bounding box center [110, 190] width 25 height 10
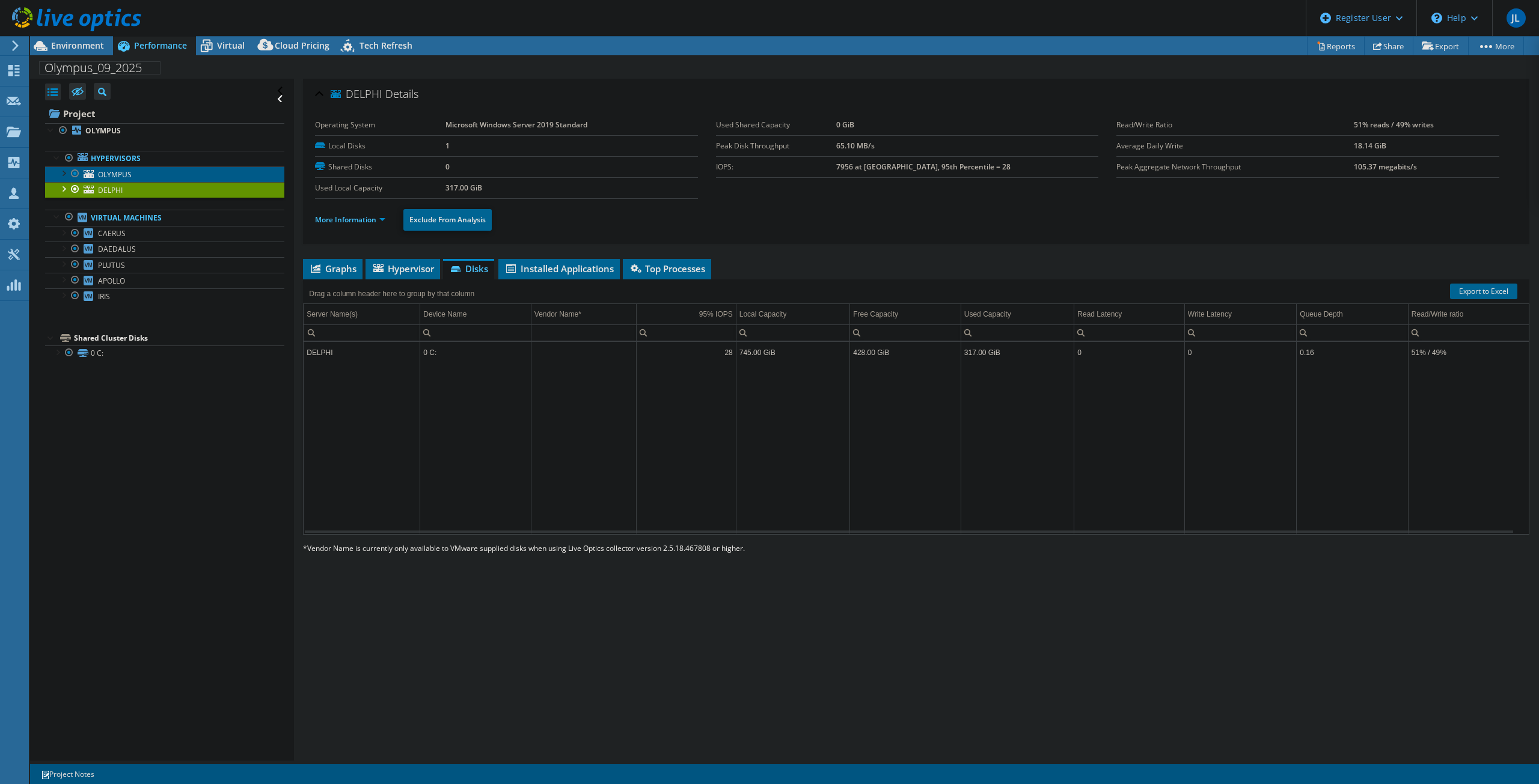
click at [161, 167] on link "OLYMPUS" at bounding box center [164, 174] width 239 height 16
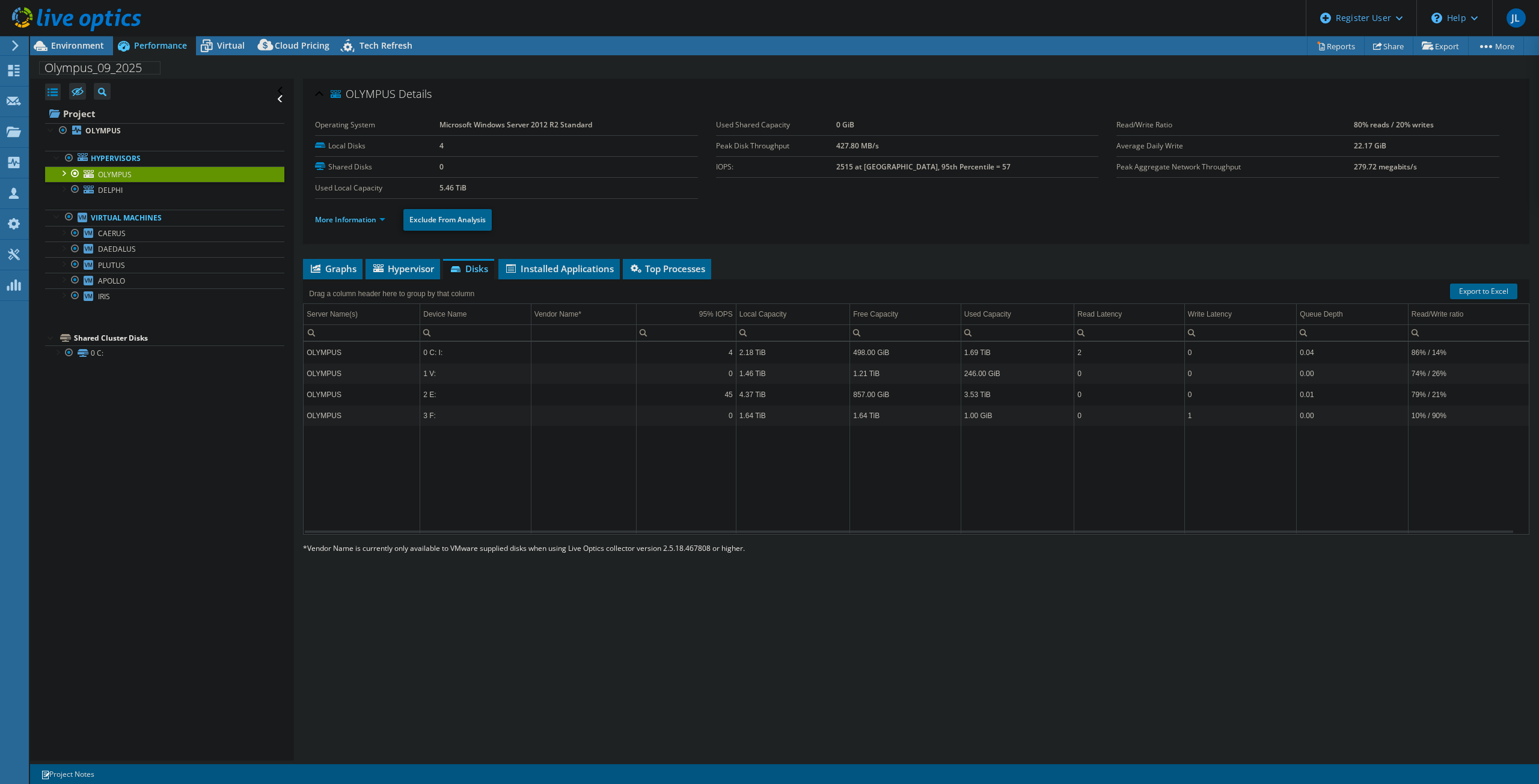
click at [805, 218] on ul "More Information Exclude From Analysis" at bounding box center [915, 218] width 1202 height 25
click at [758, 408] on td "1.64 TiB" at bounding box center [793, 415] width 114 height 21
click at [83, 45] on span "Environment" at bounding box center [77, 45] width 53 height 11
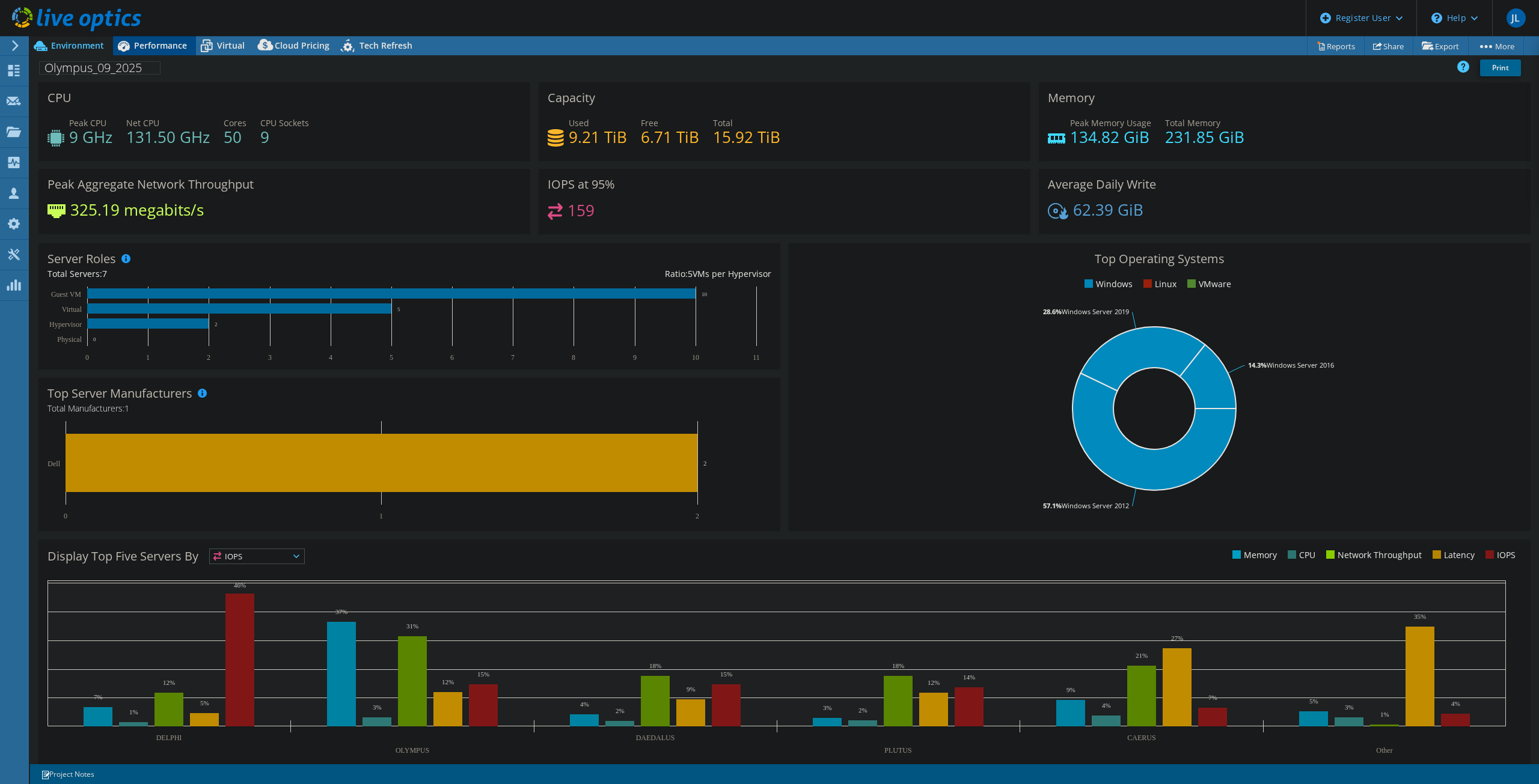
click at [130, 42] on icon at bounding box center [124, 46] width 21 height 21
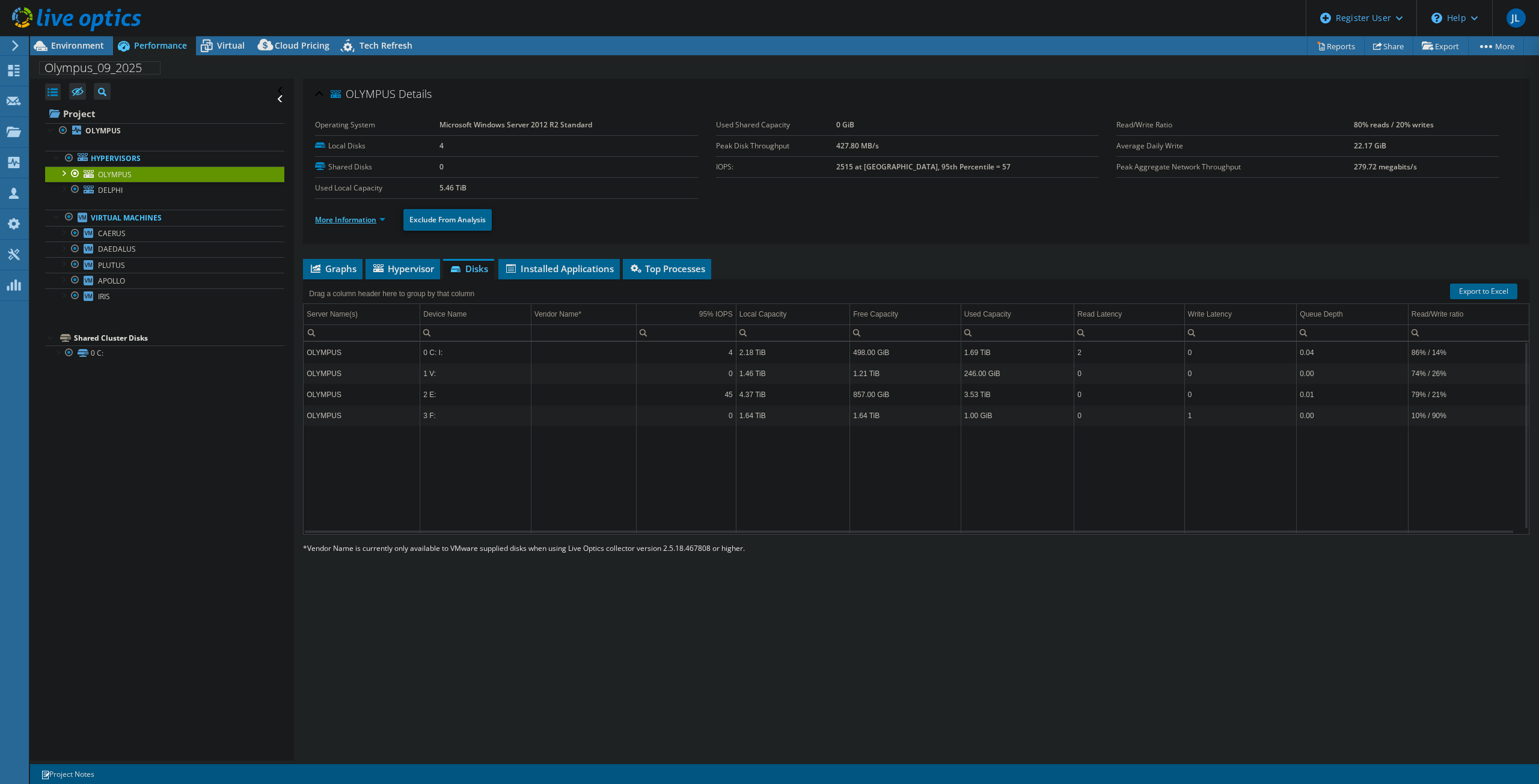
click at [368, 217] on link "More Information" at bounding box center [350, 219] width 70 height 10
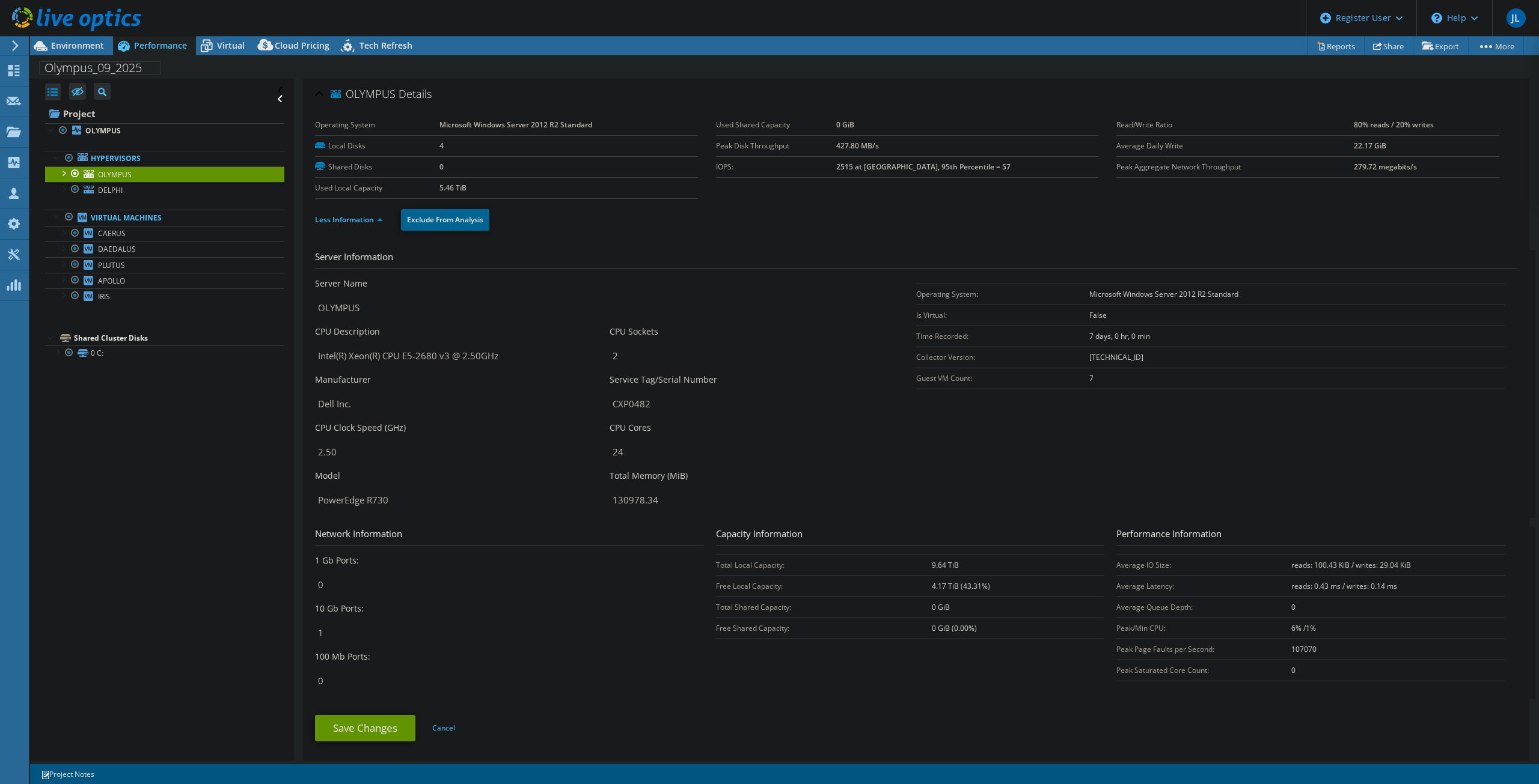
drag, startPoint x: 650, startPoint y: 405, endPoint x: 602, endPoint y: 408, distance: 48.1
click at [602, 277] on div "Server Name OLYMPUS CPU Description Intel(R) Xeon(R) CPU E5-2680 v3 @ 2.50GHz C…" at bounding box center [609, 277] width 589 height 0
click at [569, 432] on div "CPU Clock Speed (GHz) 2.50" at bounding box center [456, 443] width 283 height 42
drag, startPoint x: 660, startPoint y: 405, endPoint x: 607, endPoint y: 406, distance: 53.0
click at [607, 277] on div "Server Name OLYMPUS CPU Description Intel(R) Xeon(R) CPU E5-2680 v3 @ 2.50GHz C…" at bounding box center [609, 277] width 589 height 0
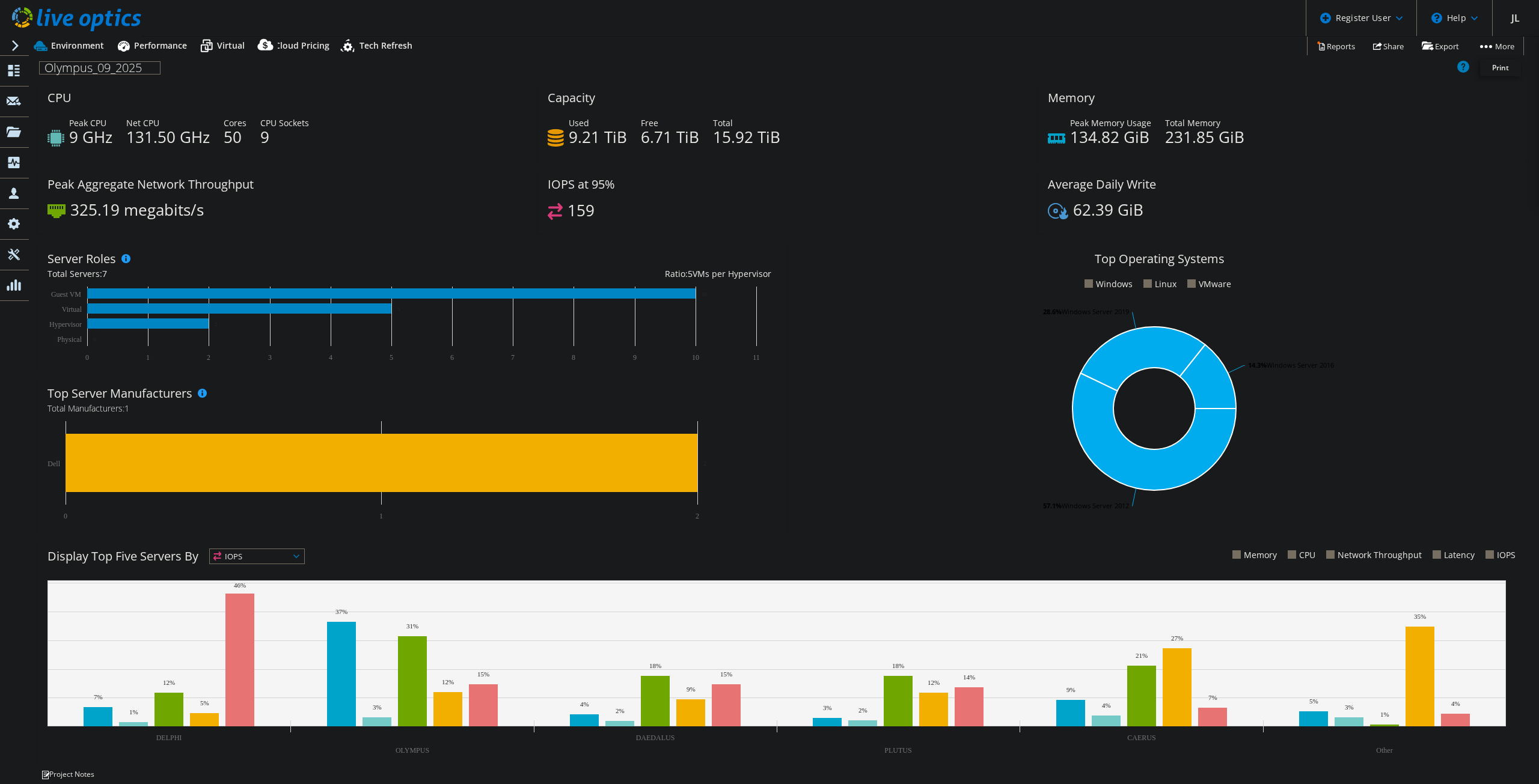
select select "USD"
